Goal: Check status: Check status

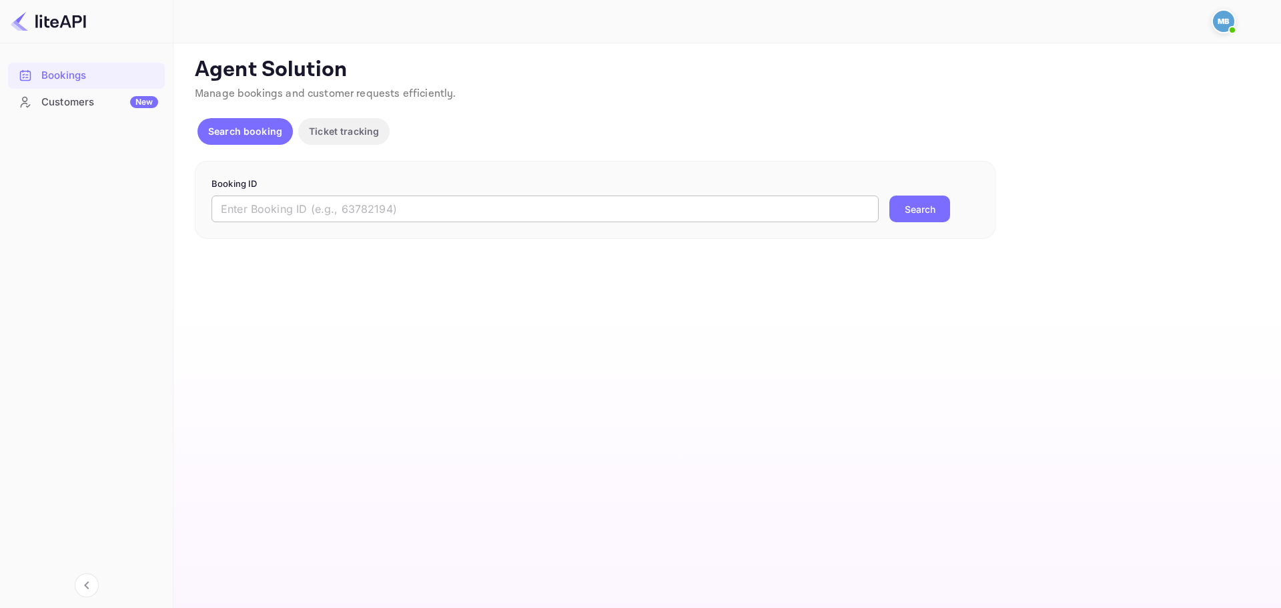
click at [514, 211] on input "text" at bounding box center [545, 209] width 667 height 27
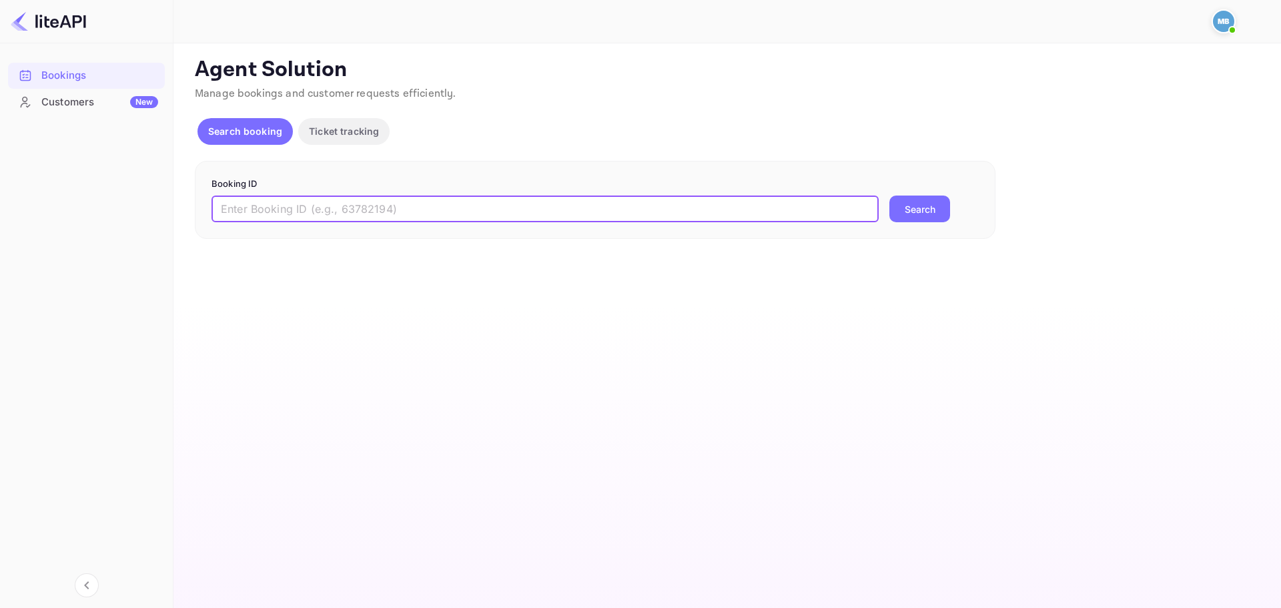
paste input "9211071"
type input "9211071"
click at [890, 196] on button "Search" at bounding box center [920, 209] width 61 height 27
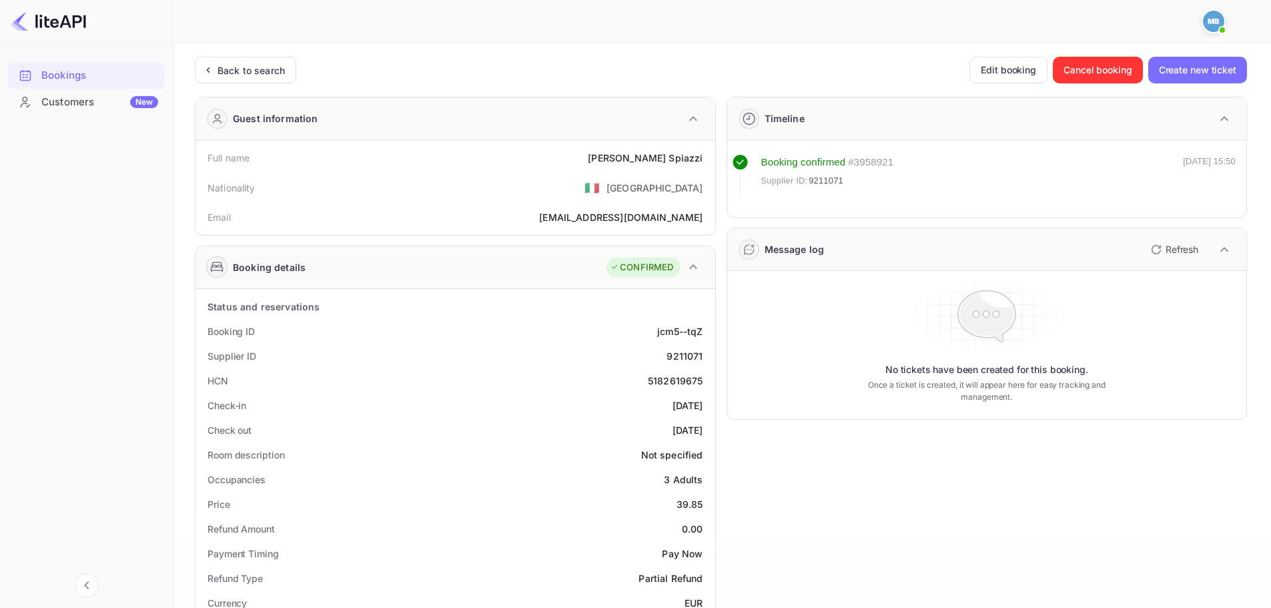
click at [1170, 253] on p "Refresh" at bounding box center [1182, 249] width 33 height 14
click at [1174, 248] on p "Refresh" at bounding box center [1182, 249] width 33 height 14
click at [1158, 249] on icon "button" at bounding box center [1156, 250] width 16 height 16
click at [1162, 254] on icon "button" at bounding box center [1156, 250] width 16 height 16
click at [1154, 250] on icon "button" at bounding box center [1156, 250] width 16 height 16
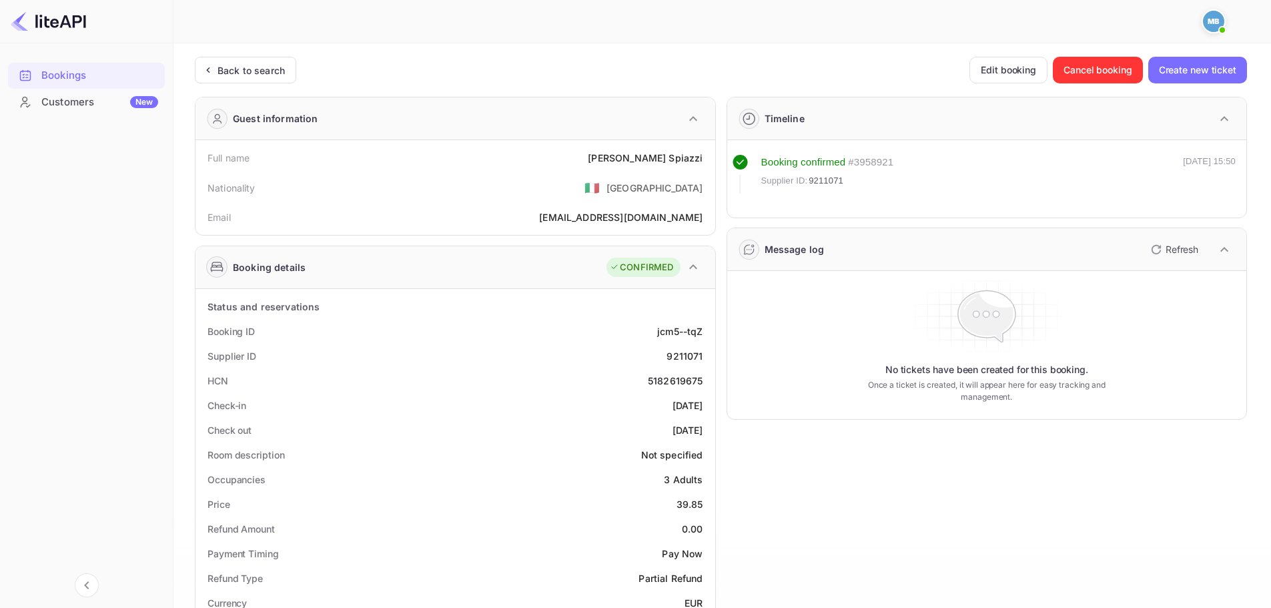
click at [1154, 250] on icon "button" at bounding box center [1156, 250] width 16 height 16
click at [1159, 252] on icon "button" at bounding box center [1156, 249] width 9 height 9
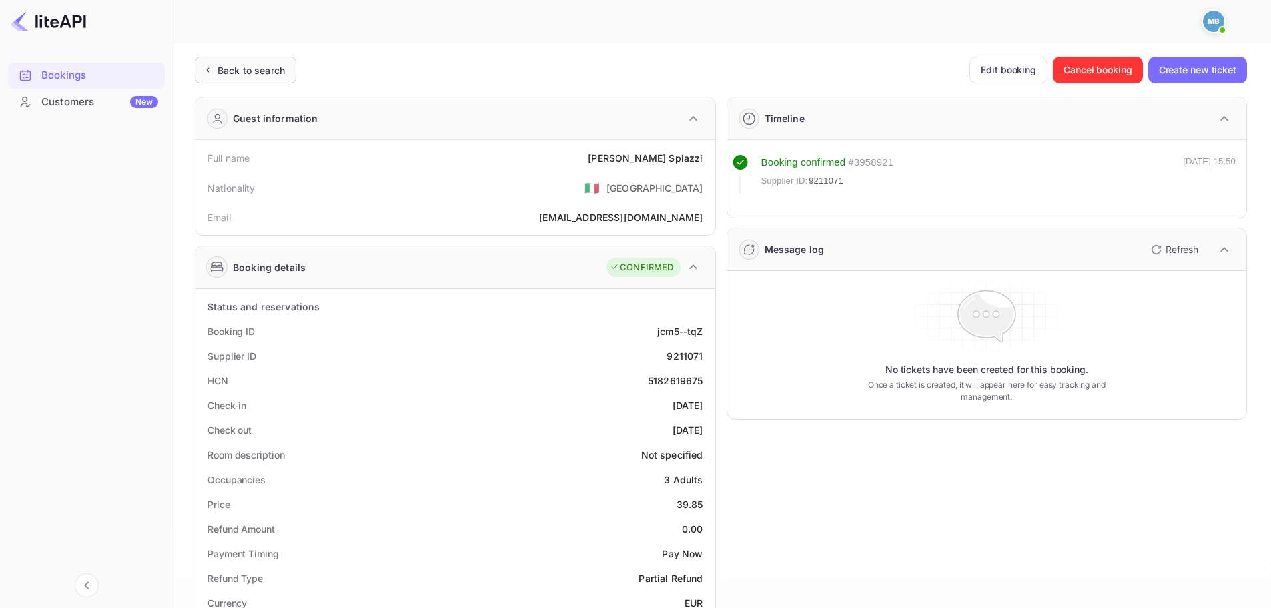
click at [246, 79] on div "Back to search" at bounding box center [245, 70] width 101 height 27
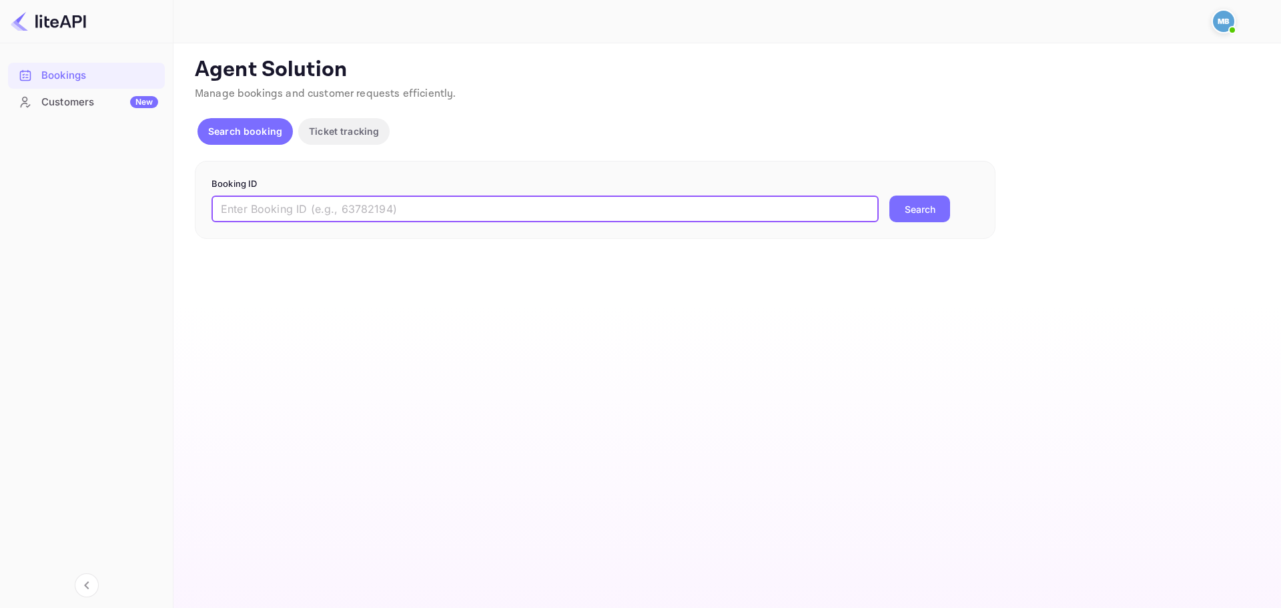
click at [378, 207] on input "text" at bounding box center [545, 209] width 667 height 27
paste input "Dear Revolut, This is a follow-up regarding the ticket created for your phone c…"
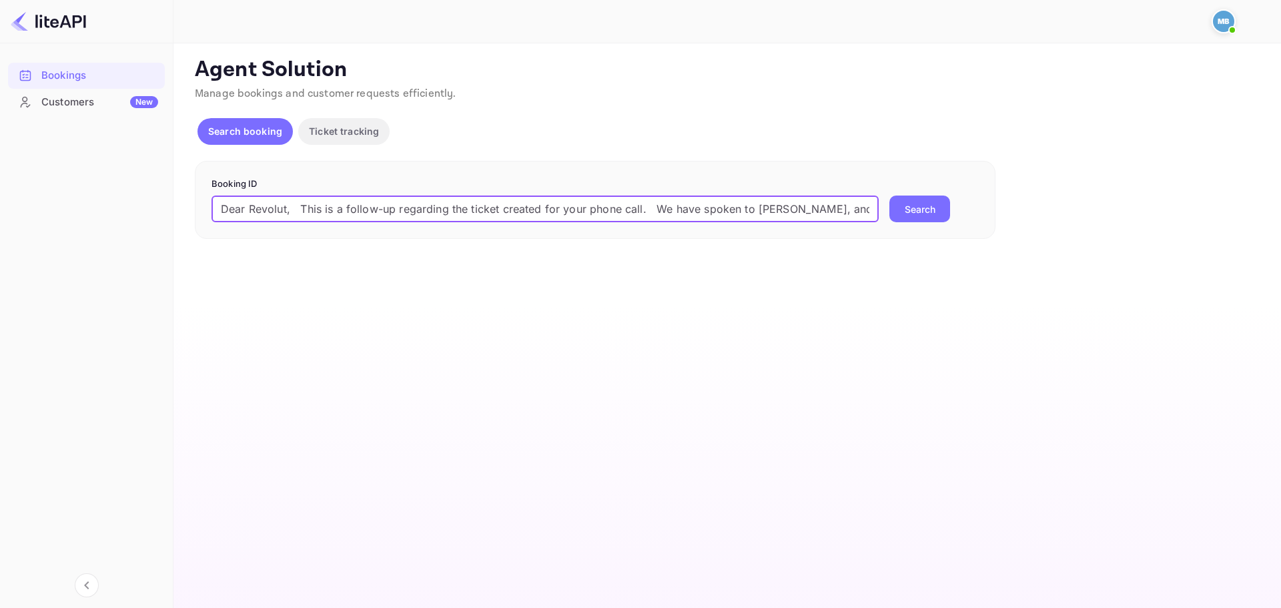
click at [553, 202] on input "Dear Revolut, This is a follow-up regarding the ticket created for your phone c…" at bounding box center [545, 209] width 667 height 27
paste input "9211071"
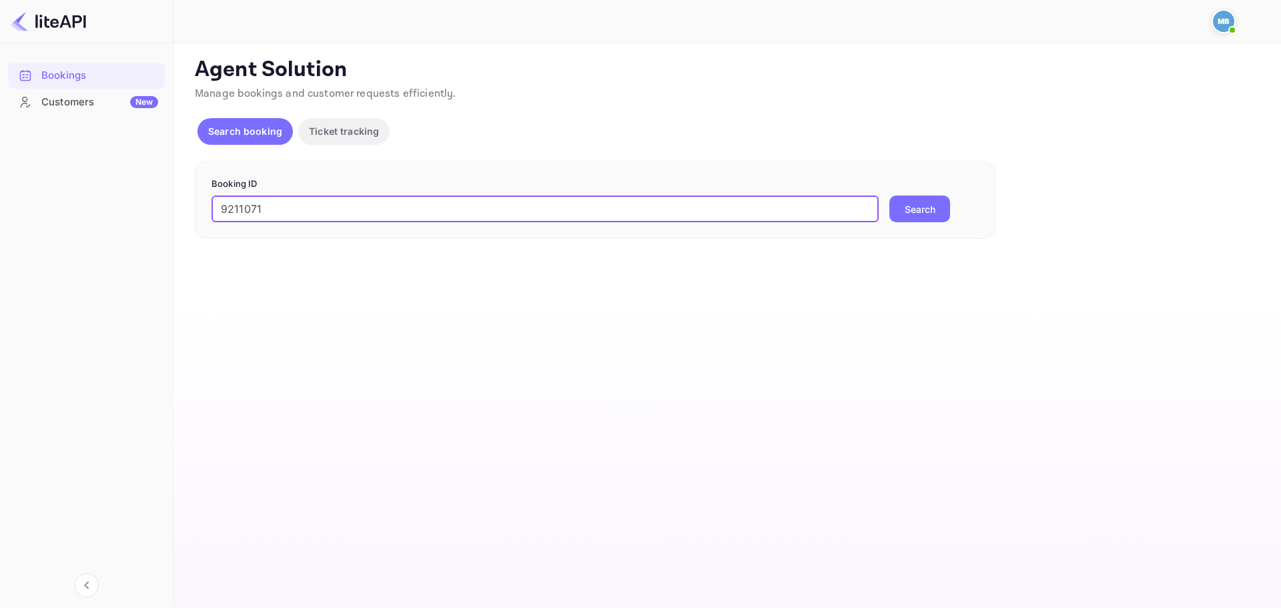
type input "9211071"
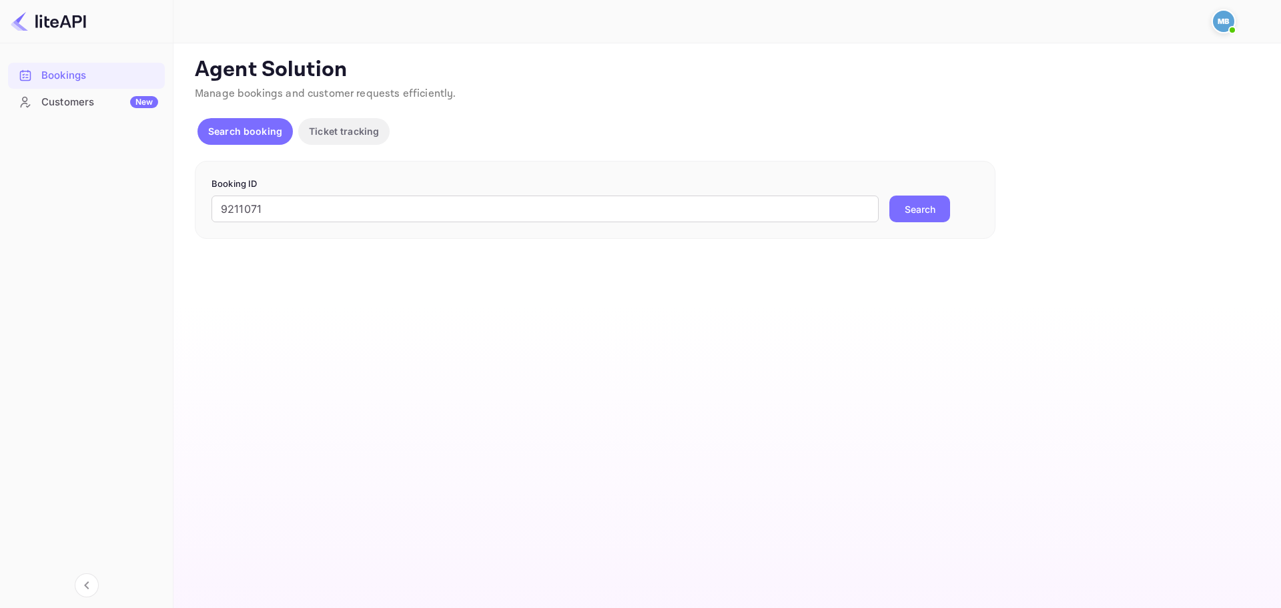
click at [916, 200] on button "Search" at bounding box center [920, 209] width 61 height 27
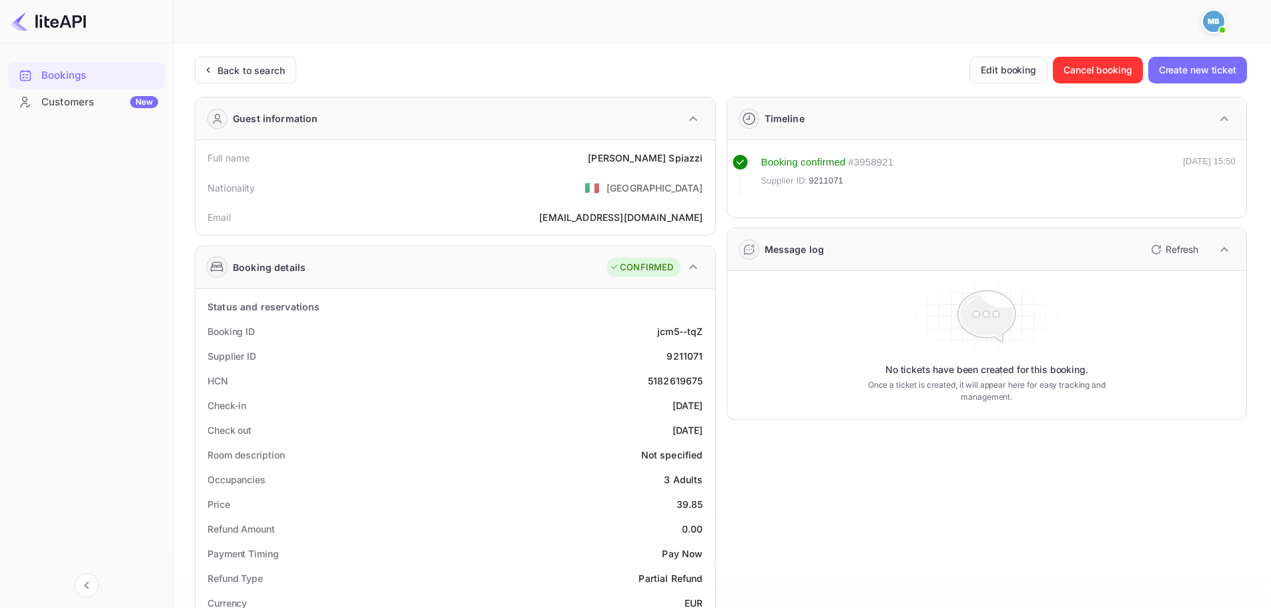
click at [1178, 248] on p "Refresh" at bounding box center [1182, 249] width 33 height 14
click at [1158, 250] on icon "button" at bounding box center [1156, 250] width 16 height 16
click at [1156, 248] on icon "button" at bounding box center [1156, 250] width 16 height 16
click at [1160, 247] on icon "button" at bounding box center [1156, 249] width 9 height 9
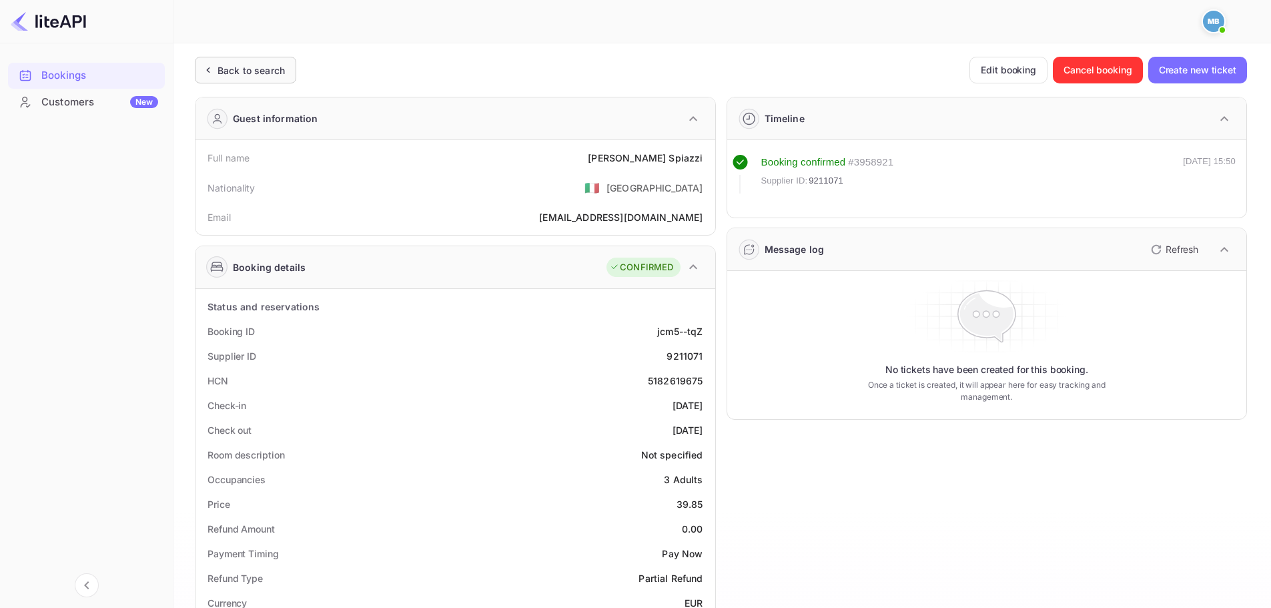
click at [271, 69] on div "Back to search" at bounding box center [251, 70] width 67 height 14
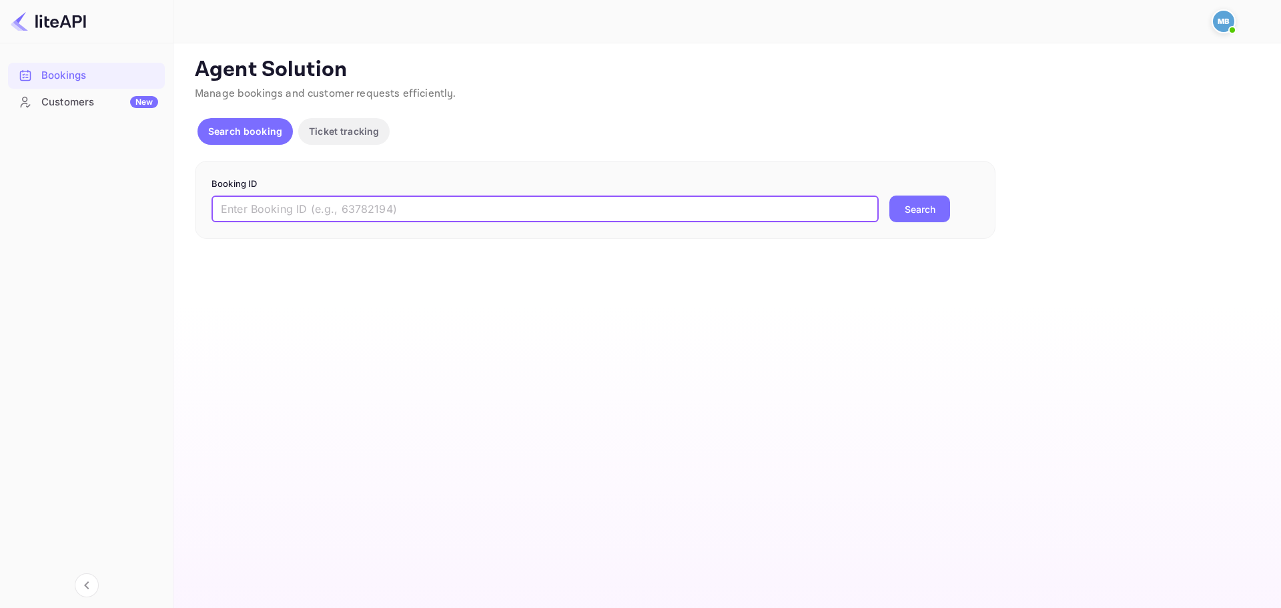
click at [388, 211] on input "text" at bounding box center [545, 209] width 667 height 27
paste input "9211071"
type input "9211071"
click at [920, 212] on button "Search" at bounding box center [920, 209] width 61 height 27
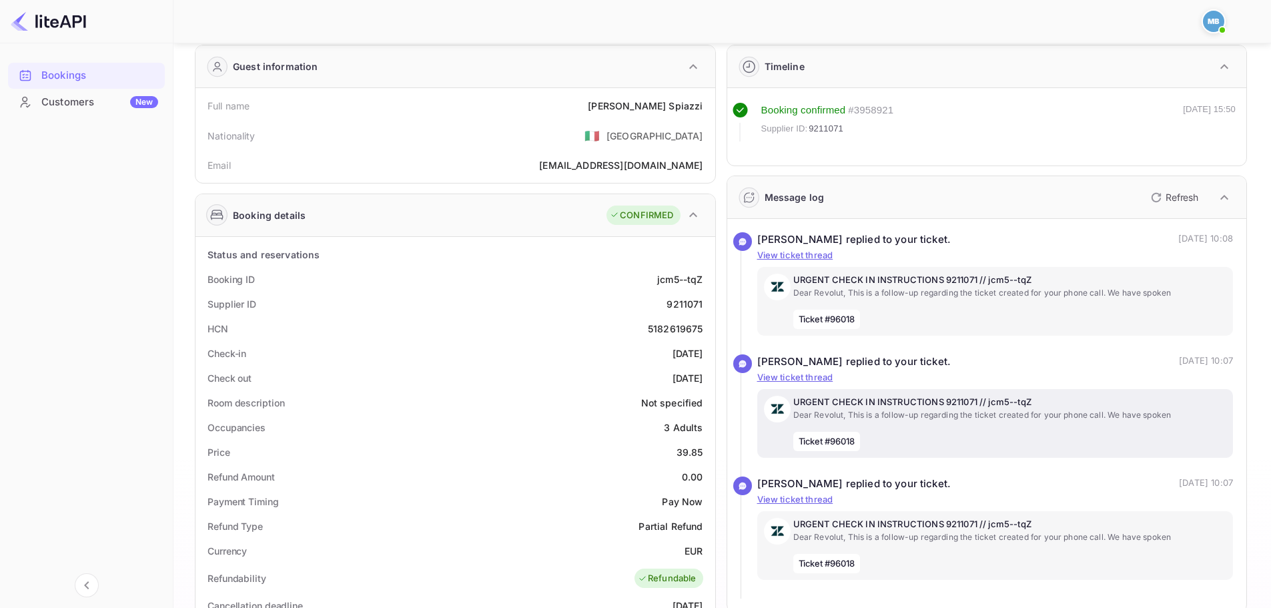
scroll to position [42, 0]
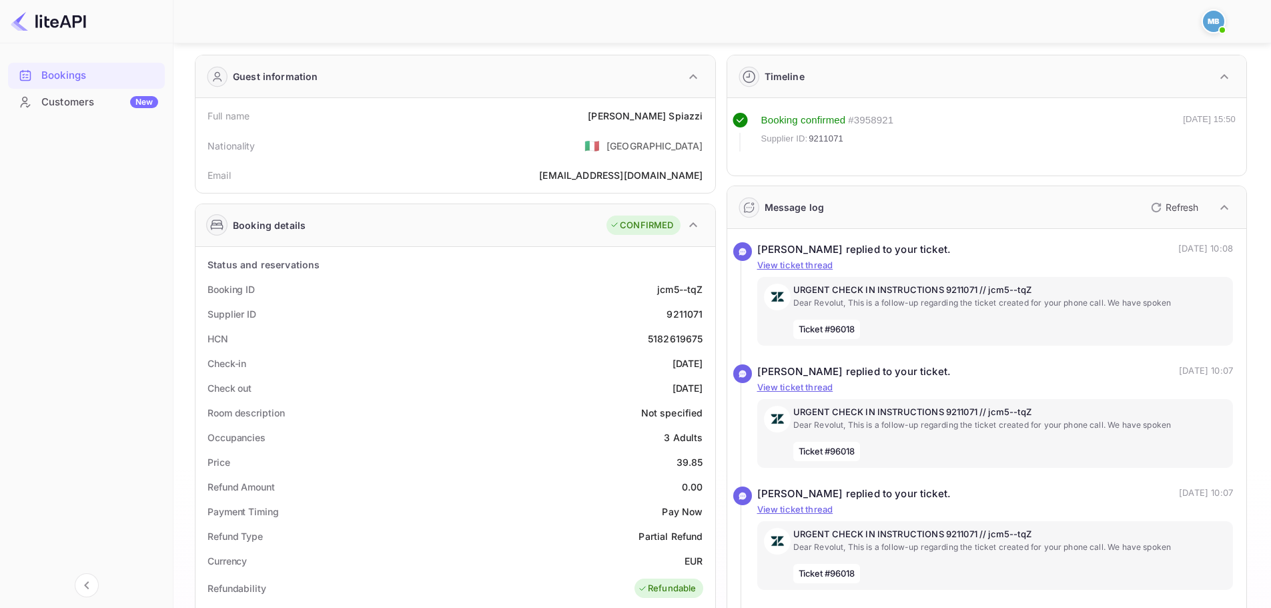
click at [1168, 212] on p "Refresh" at bounding box center [1182, 207] width 33 height 14
click at [1166, 204] on p "Refresh" at bounding box center [1182, 207] width 33 height 14
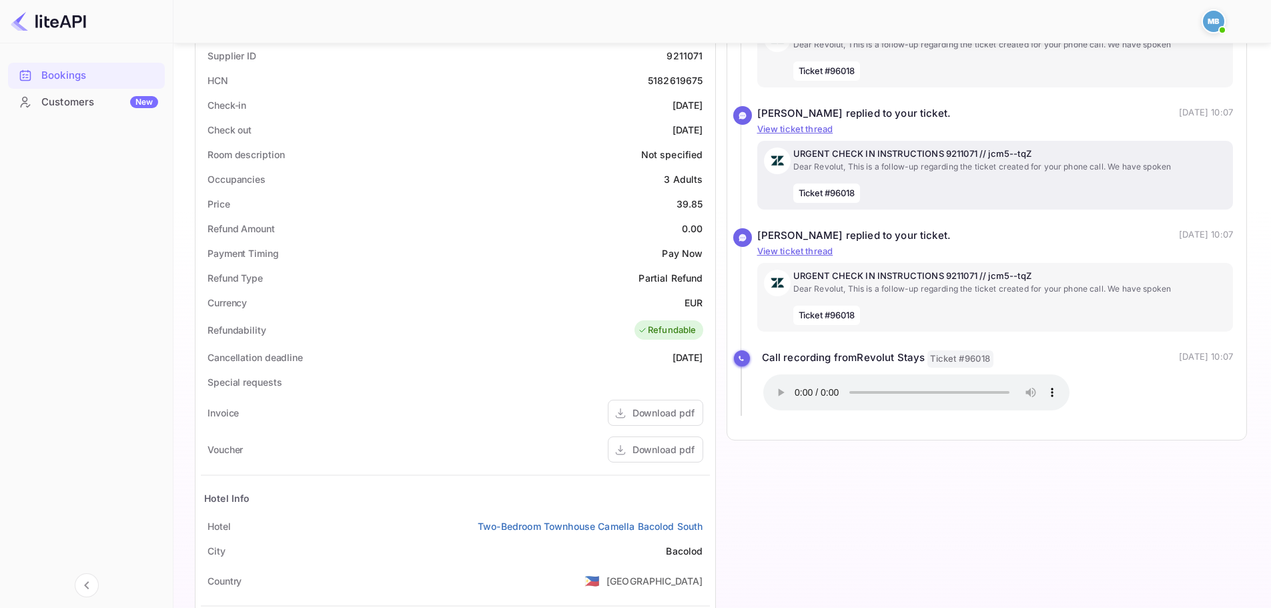
scroll to position [309, 0]
